Goal: Browse casually

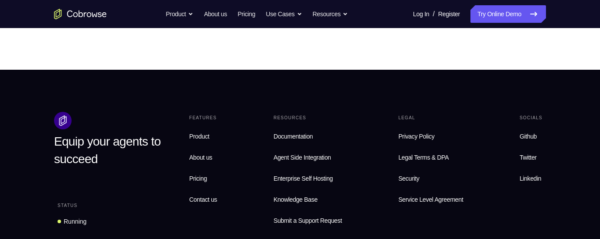
click at [594, 102] on footer "Equip your agents to succeed Status Running Features Product About us Pricing C…" at bounding box center [300, 242] width 600 height 344
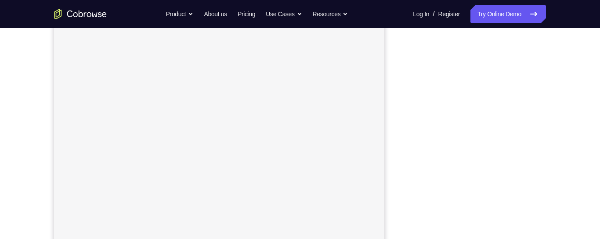
scroll to position [137, 0]
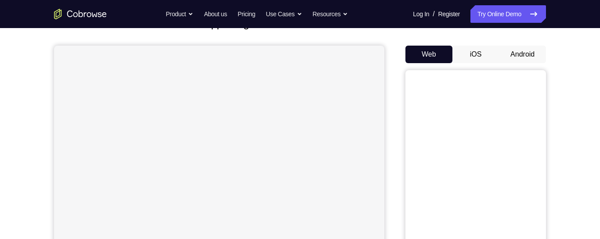
scroll to position [63, 0]
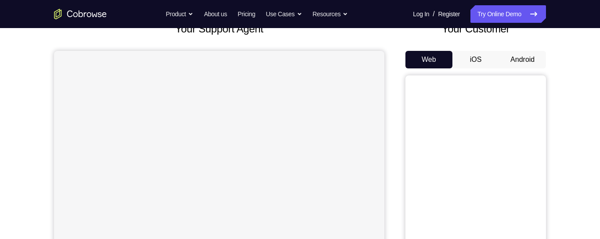
click at [531, 61] on button "Android" at bounding box center [522, 60] width 47 height 18
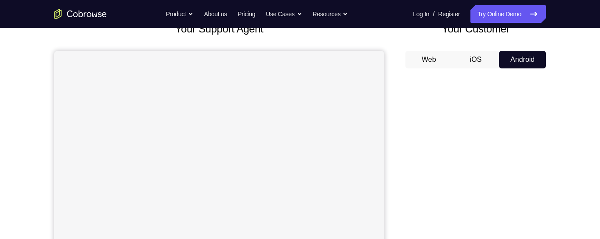
click at [474, 61] on button "iOS" at bounding box center [475, 60] width 47 height 18
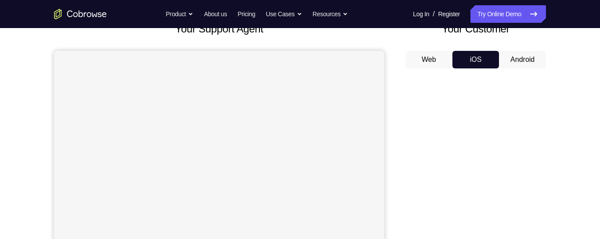
click at [424, 63] on button "Web" at bounding box center [428, 60] width 47 height 18
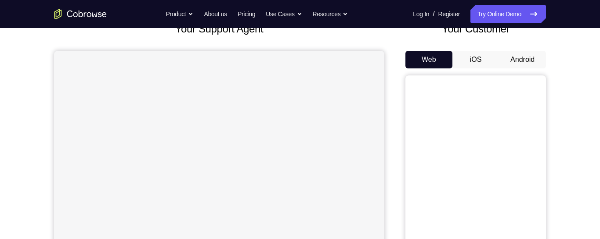
click at [477, 62] on button "iOS" at bounding box center [475, 60] width 47 height 18
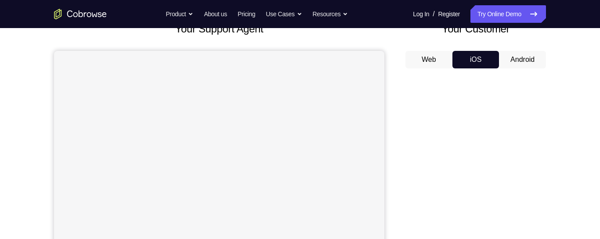
click at [515, 60] on button "Android" at bounding box center [522, 60] width 47 height 18
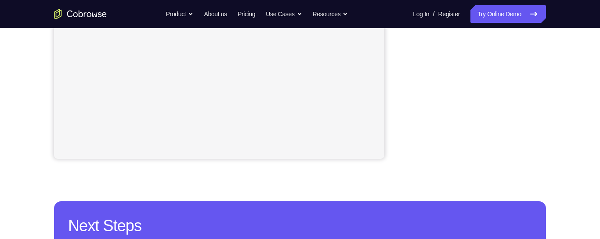
scroll to position [252, 0]
